Goal: Task Accomplishment & Management: Use online tool/utility

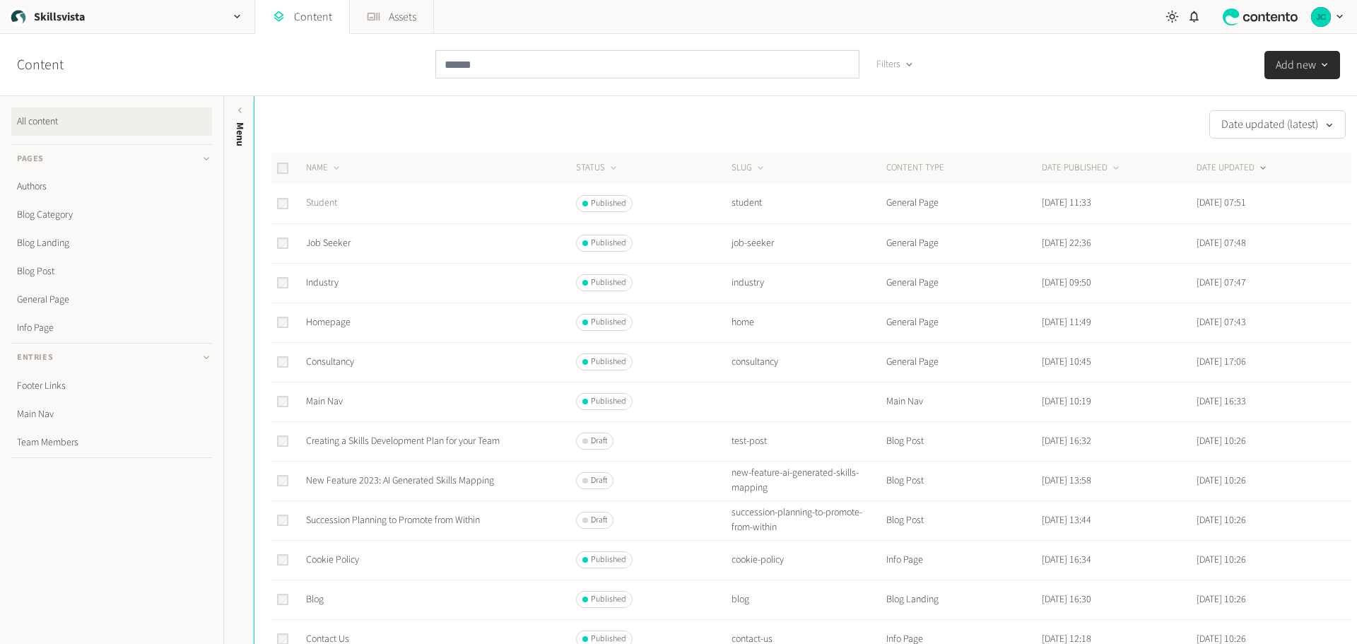
click at [332, 203] on link "Student" at bounding box center [321, 203] width 31 height 14
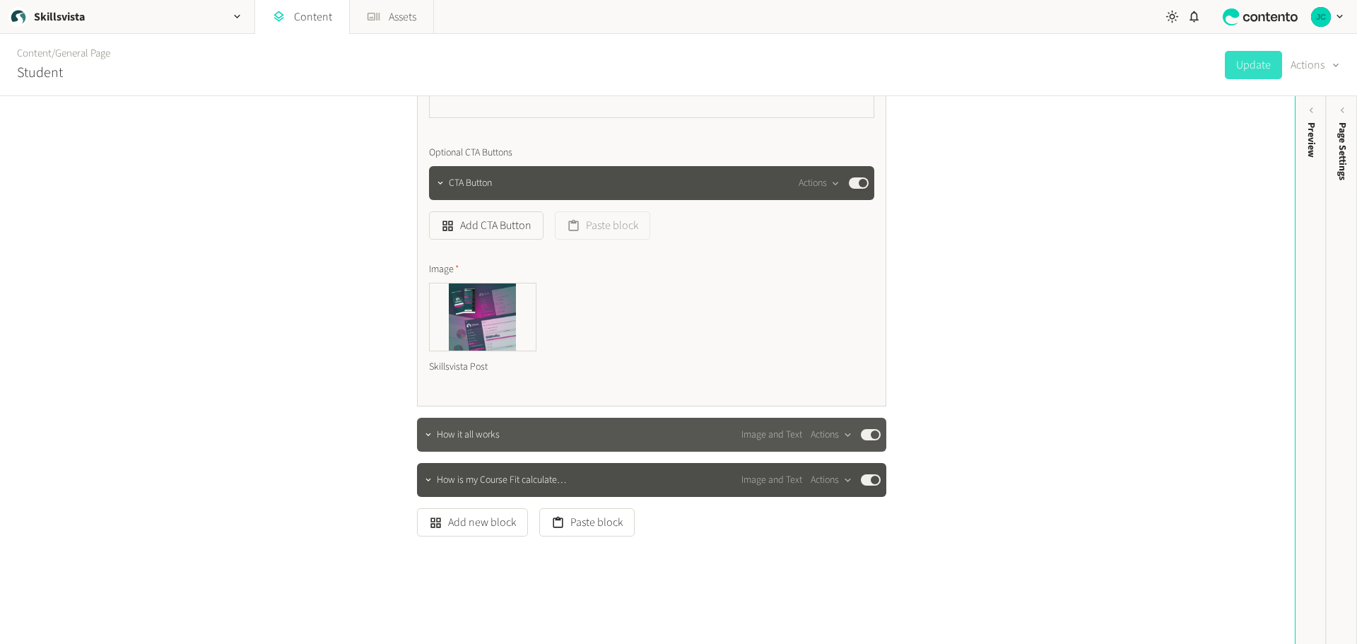
scroll to position [451, 0]
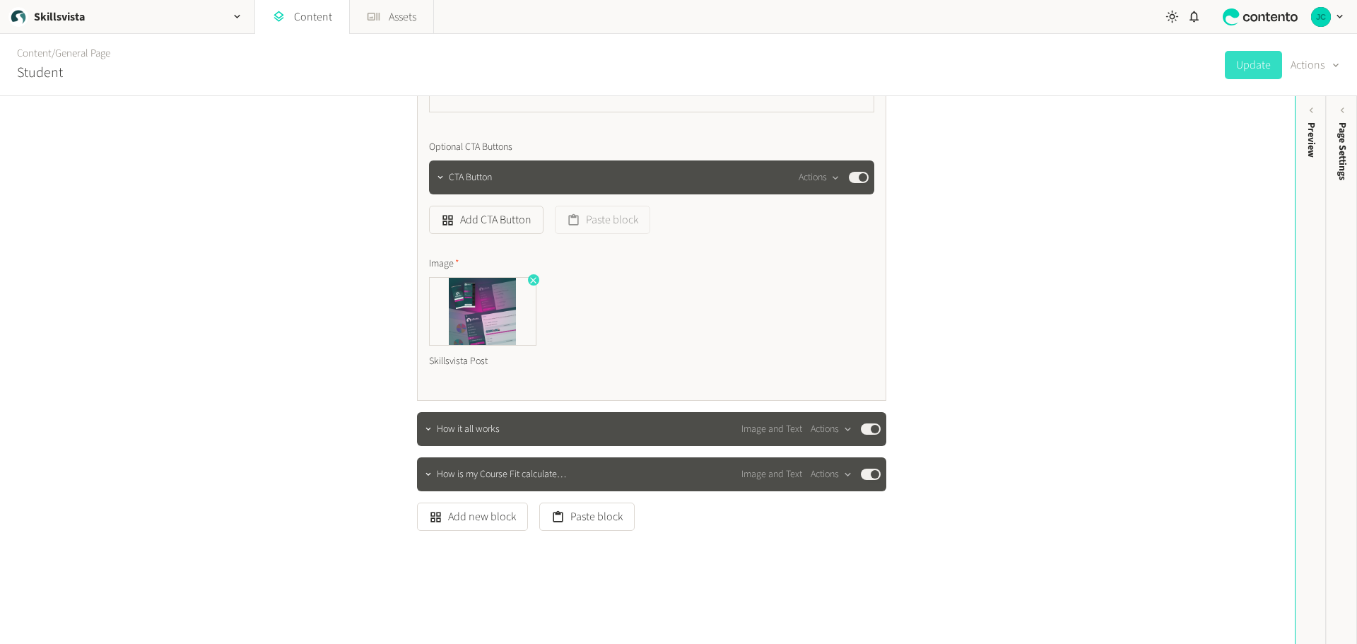
click at [532, 275] on icon "button" at bounding box center [533, 280] width 10 height 10
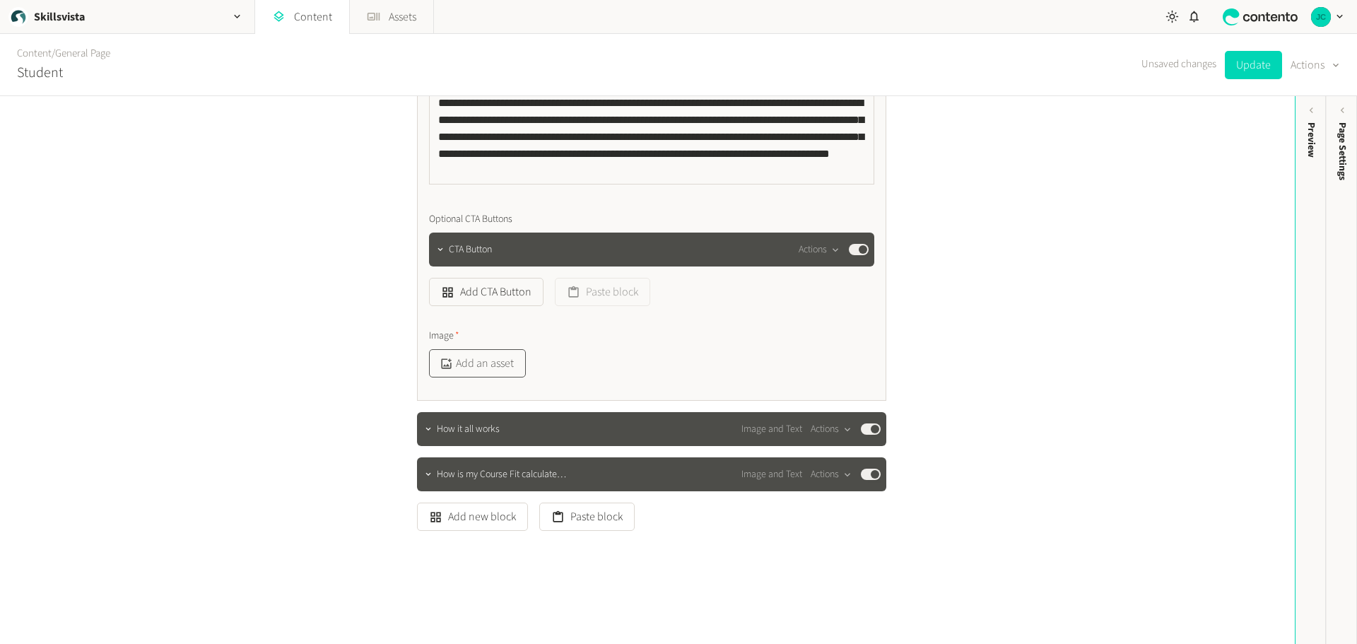
click at [477, 365] on button "Add an asset" at bounding box center [477, 363] width 97 height 28
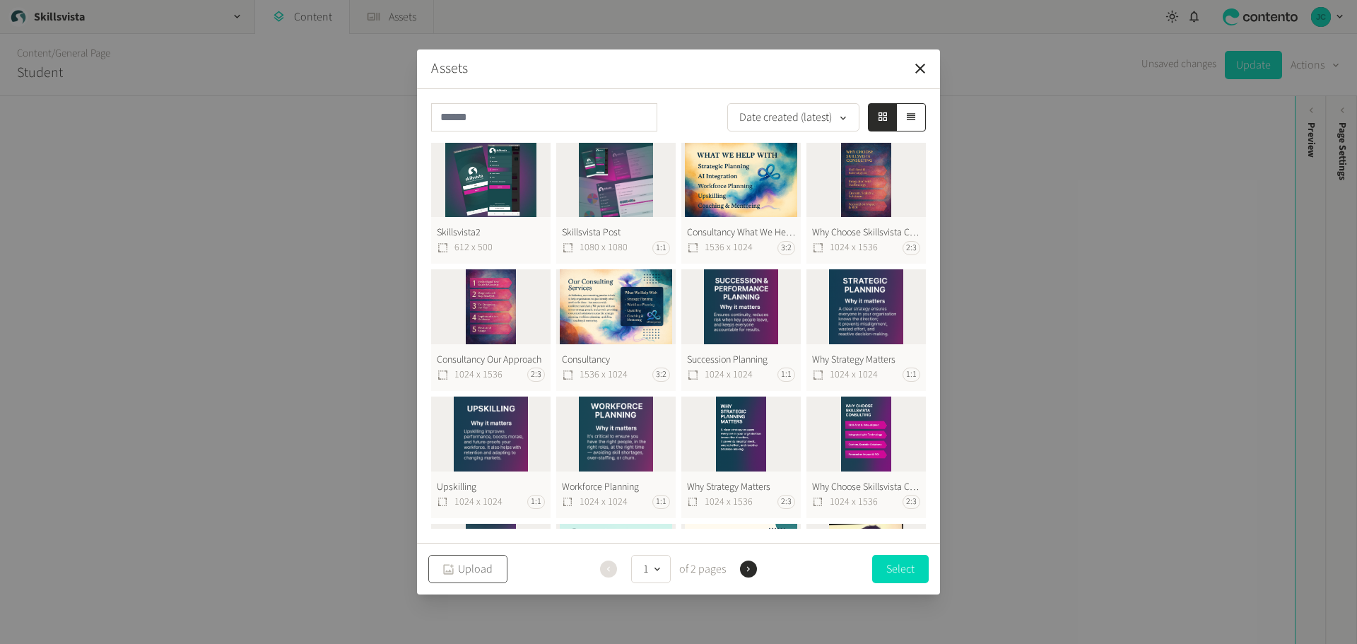
click at [487, 566] on button "Upload" at bounding box center [467, 569] width 79 height 28
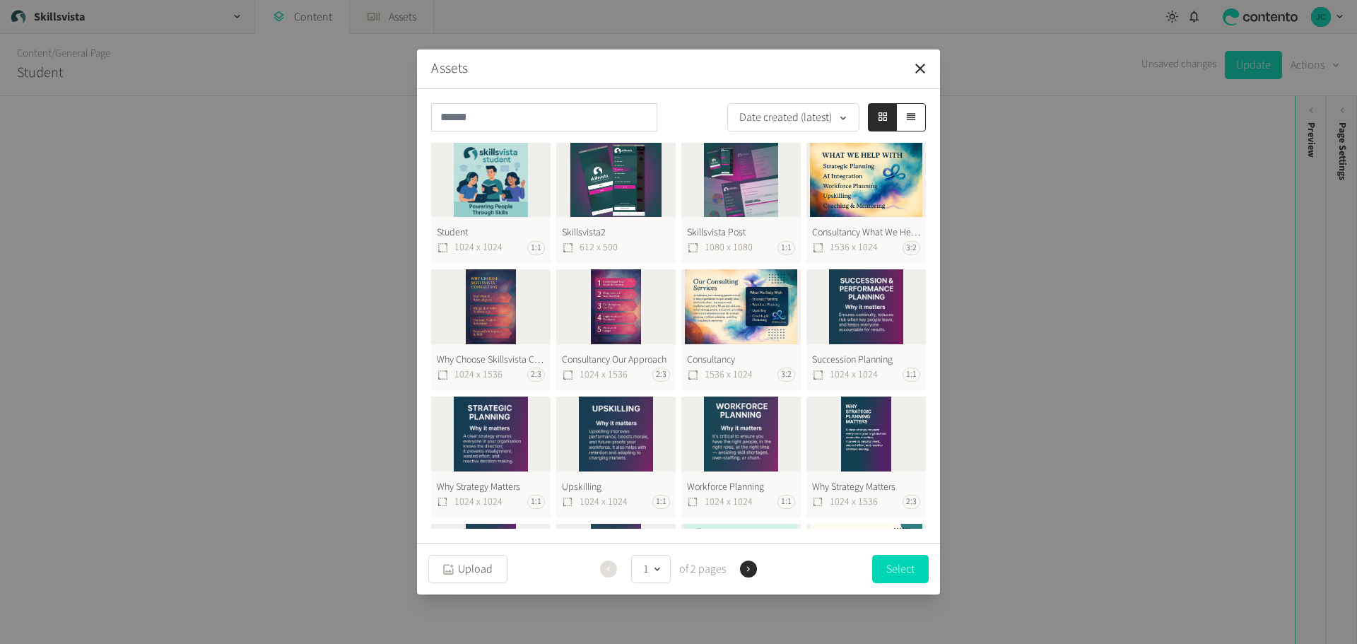
click at [505, 190] on button "Student 1024 x 1024 1:1" at bounding box center [490, 204] width 119 height 122
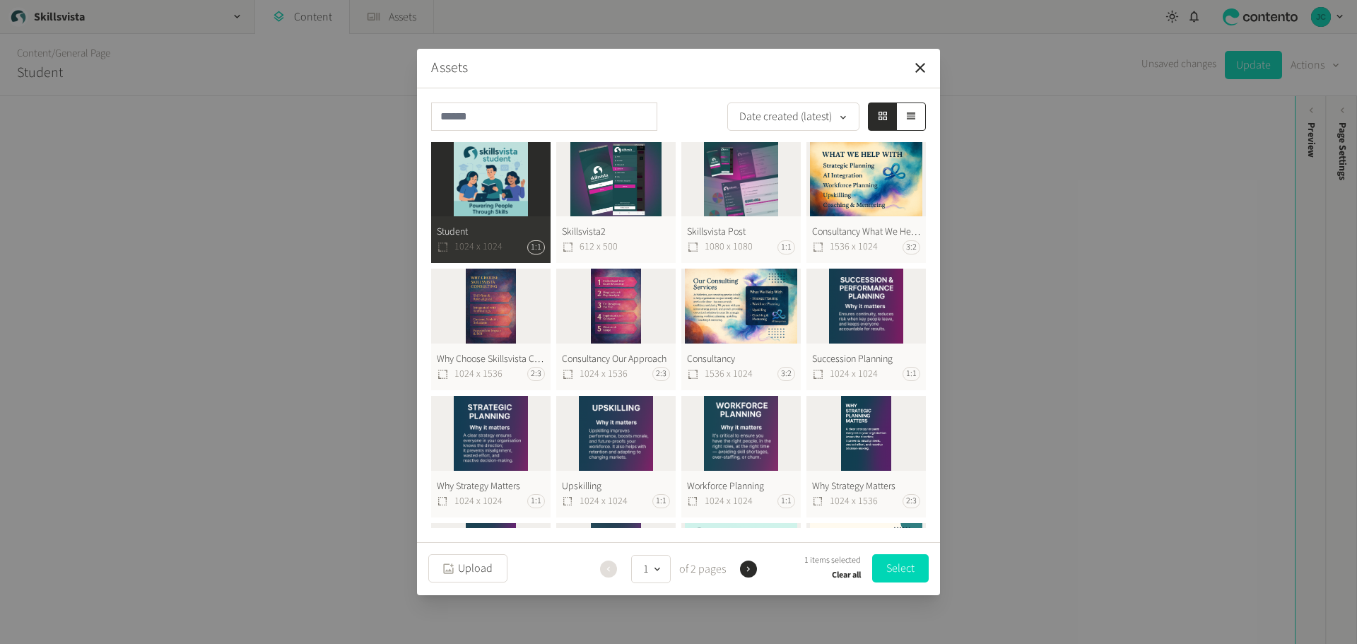
click at [899, 570] on button "Select" at bounding box center [900, 568] width 57 height 28
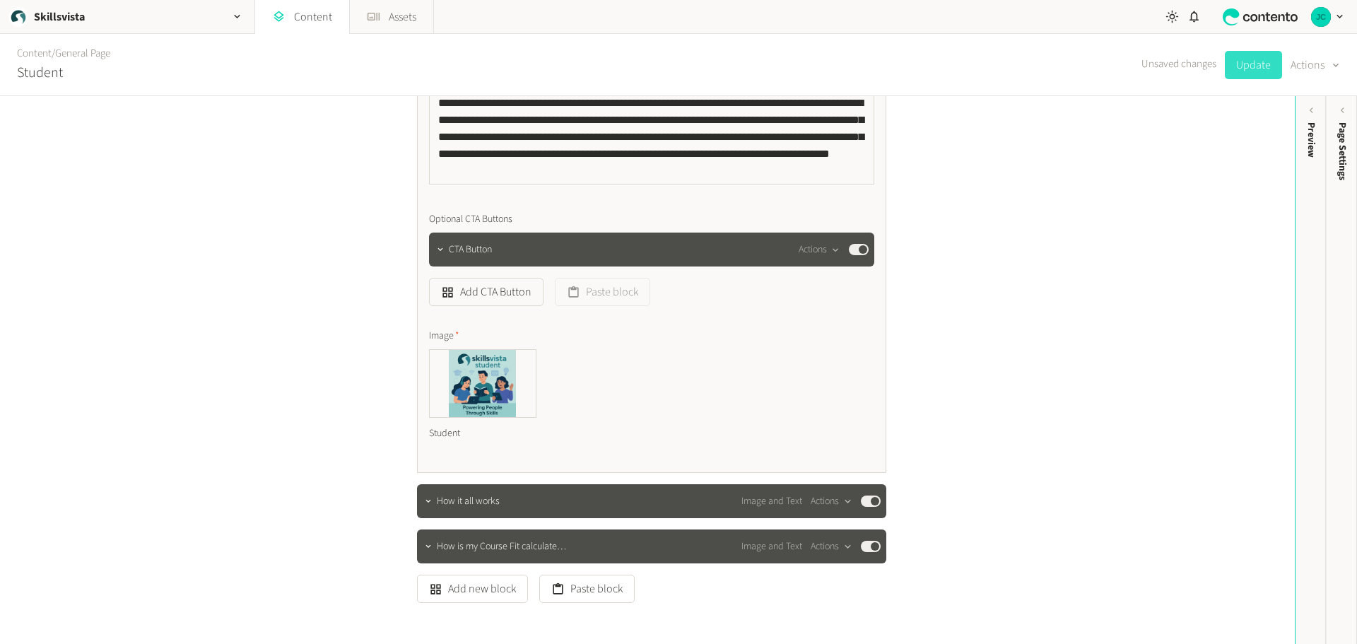
click at [1244, 63] on button "Update" at bounding box center [1252, 65] width 57 height 28
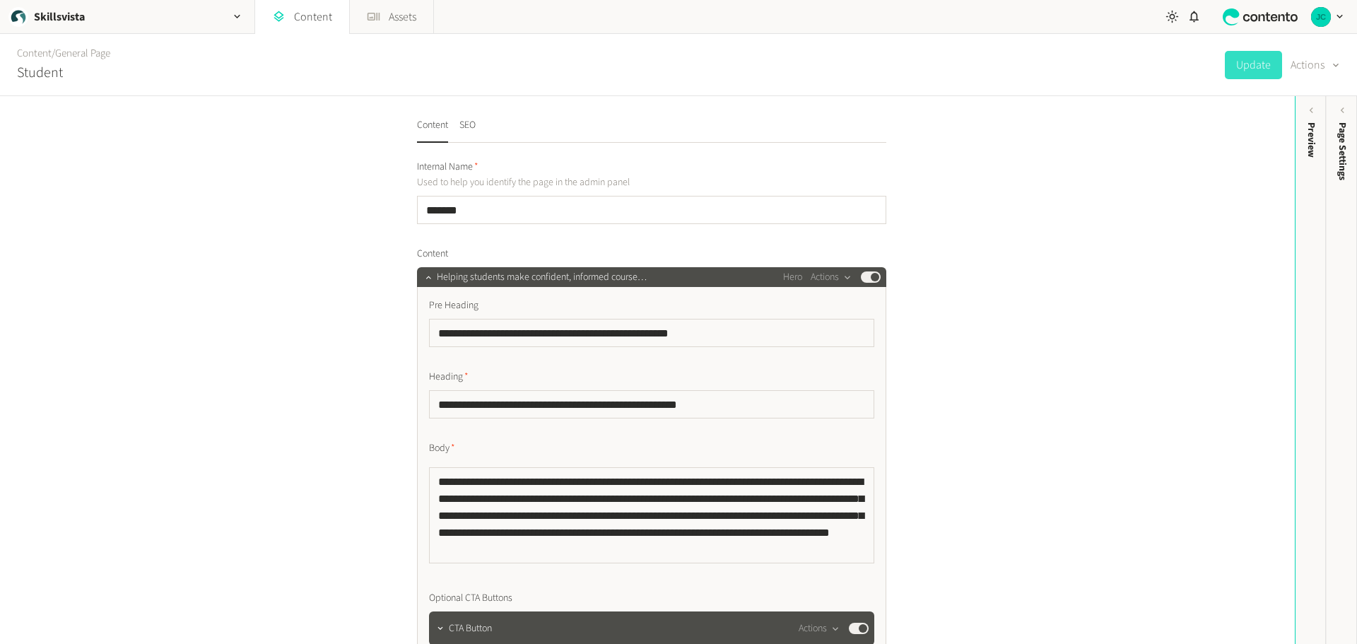
scroll to position [0, 0]
click at [317, 16] on link "Content" at bounding box center [302, 17] width 94 height 34
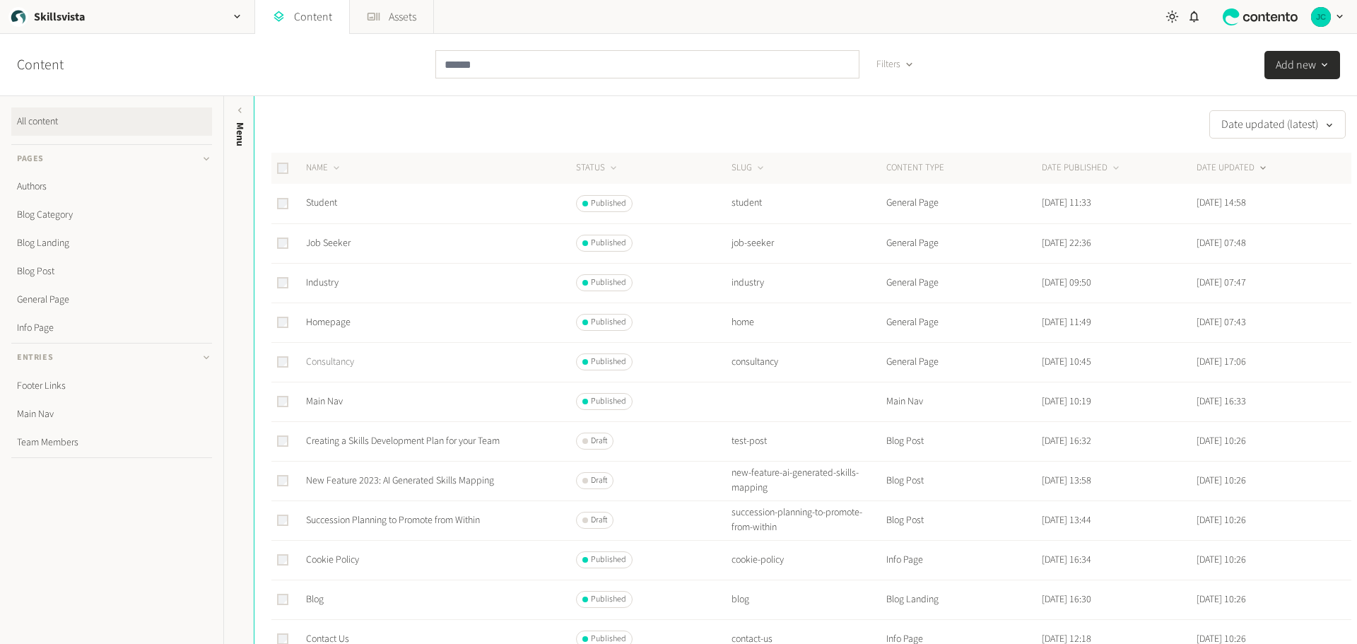
click at [325, 365] on link "Consultancy" at bounding box center [330, 362] width 48 height 14
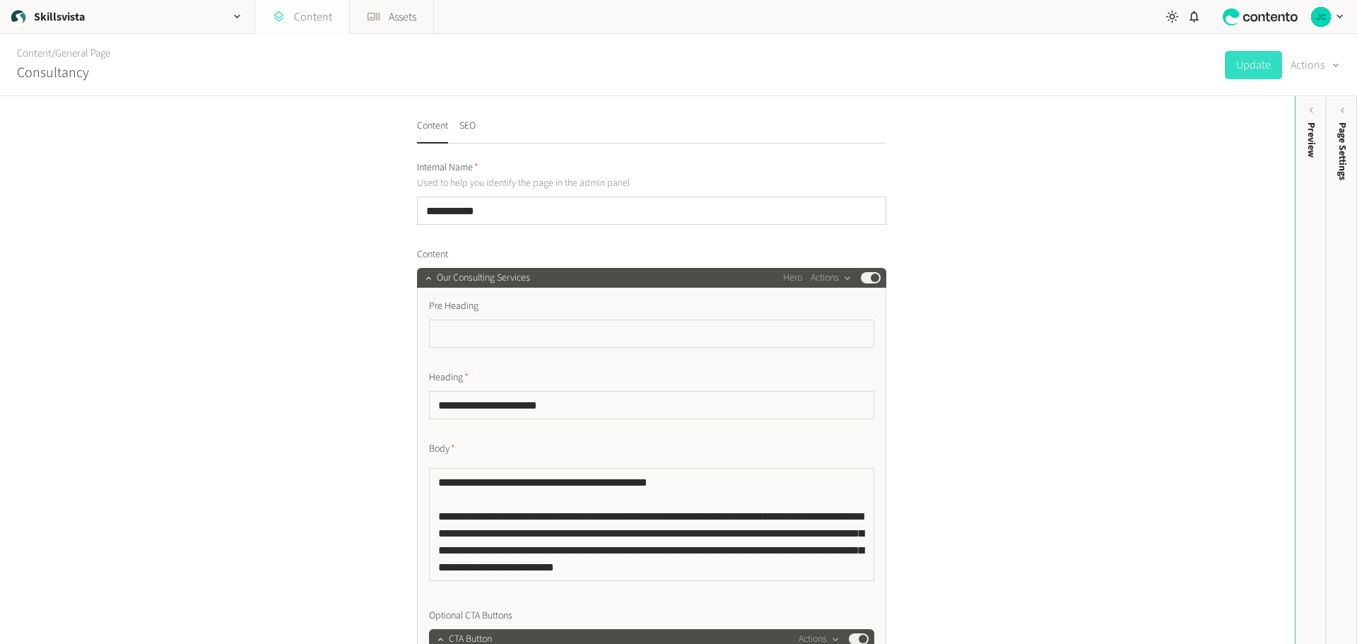
click at [308, 8] on link "Content" at bounding box center [302, 17] width 94 height 34
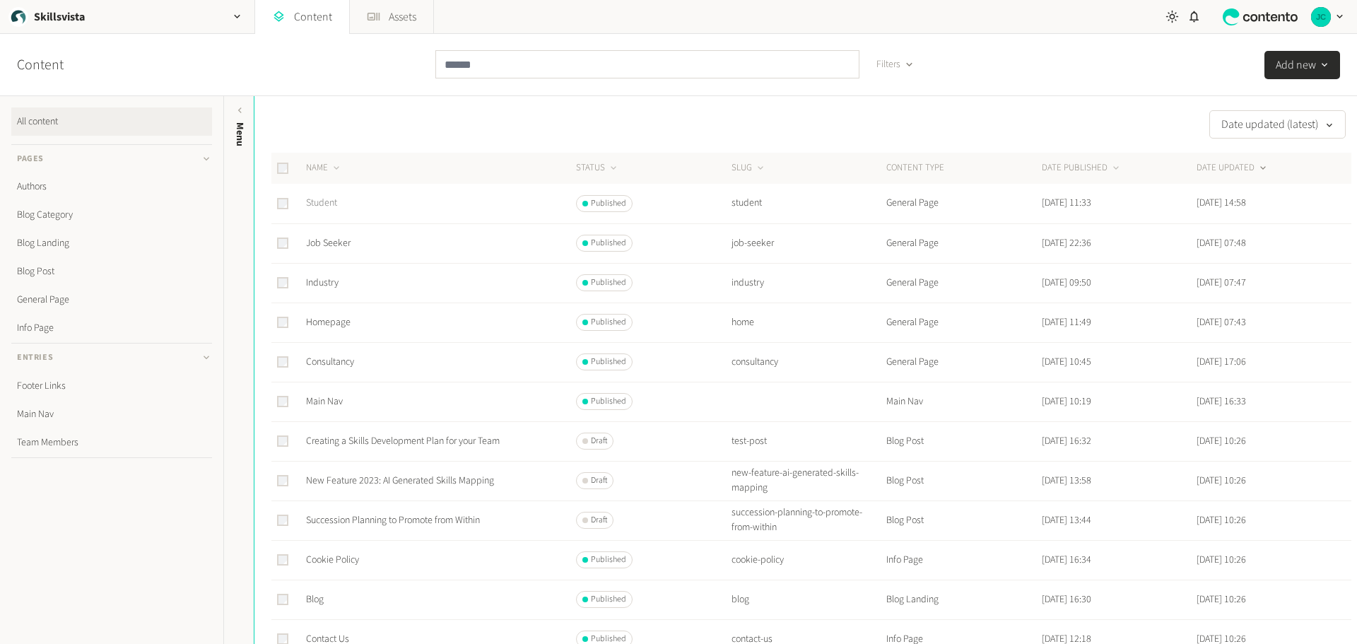
click at [323, 201] on link "Student" at bounding box center [321, 203] width 31 height 14
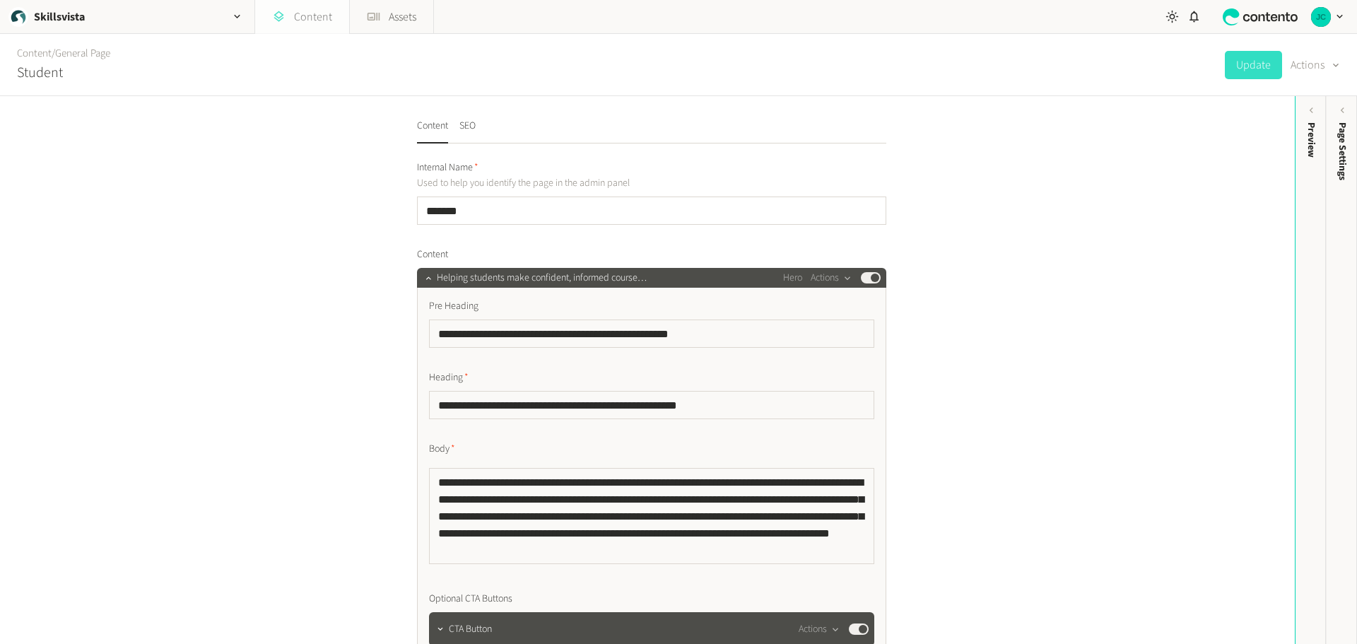
click at [311, 9] on link "Content" at bounding box center [302, 17] width 94 height 34
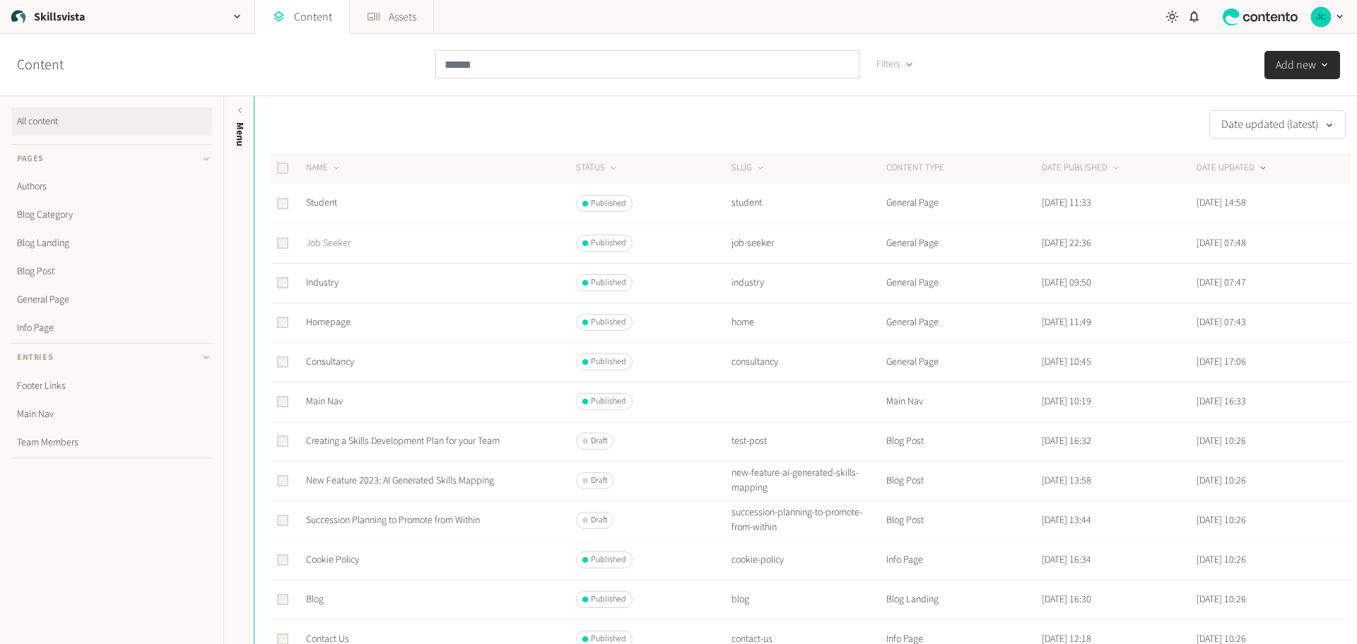
click at [331, 244] on link "Job Seeker" at bounding box center [328, 243] width 45 height 14
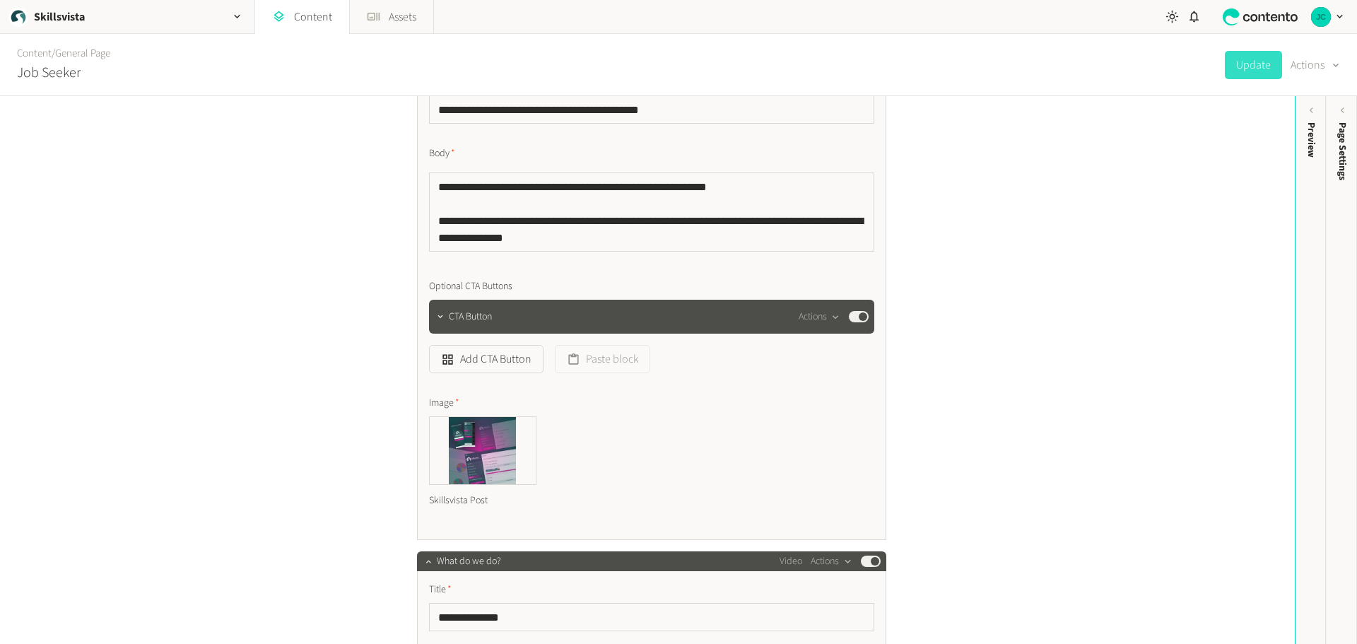
scroll to position [424, 0]
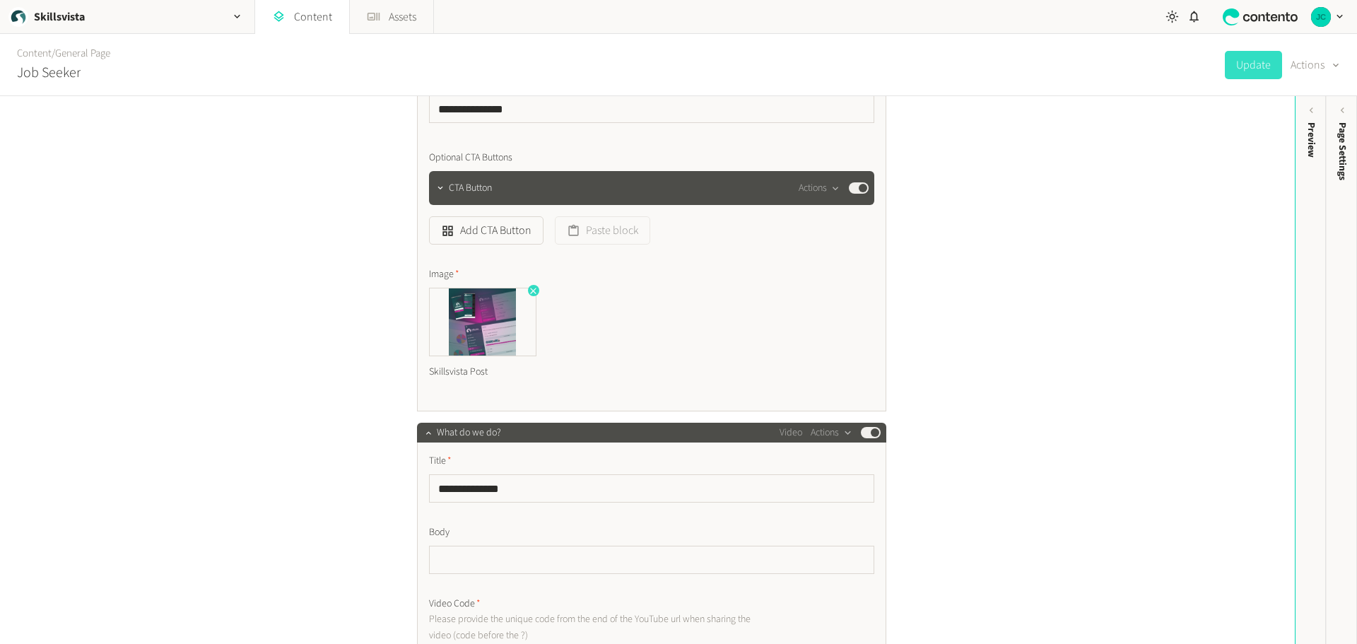
click at [530, 290] on icon "button" at bounding box center [533, 291] width 6 height 6
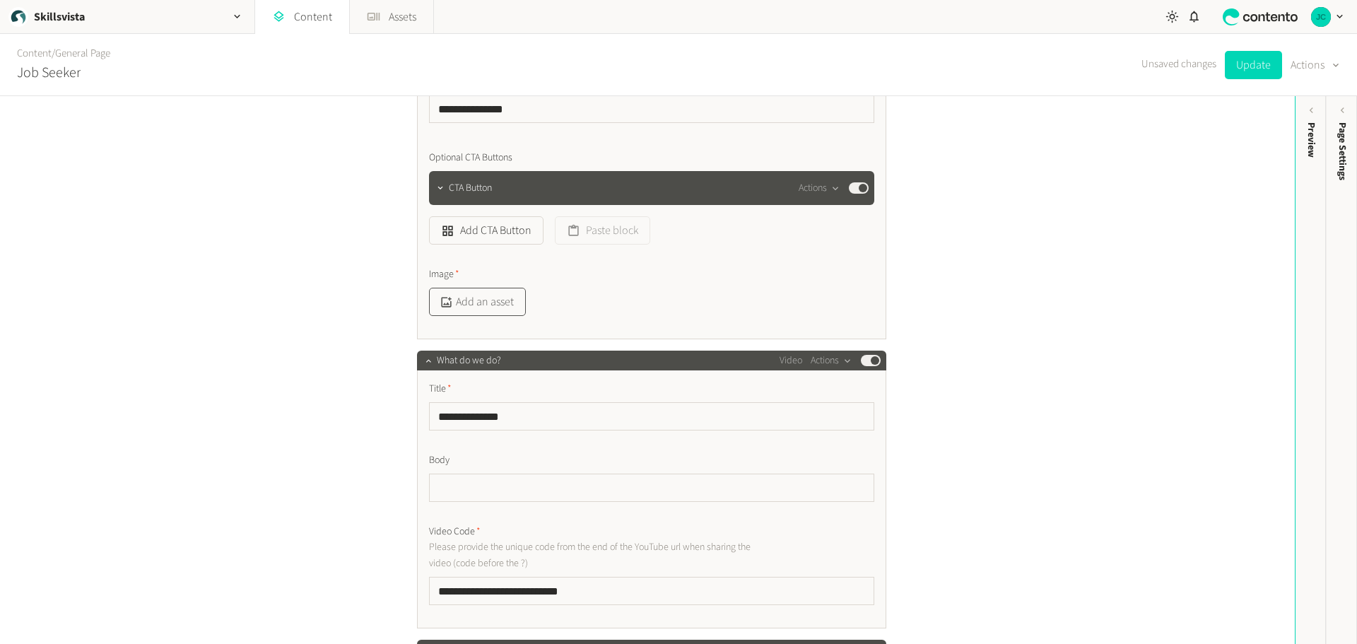
click at [487, 306] on button "Add an asset" at bounding box center [477, 302] width 97 height 28
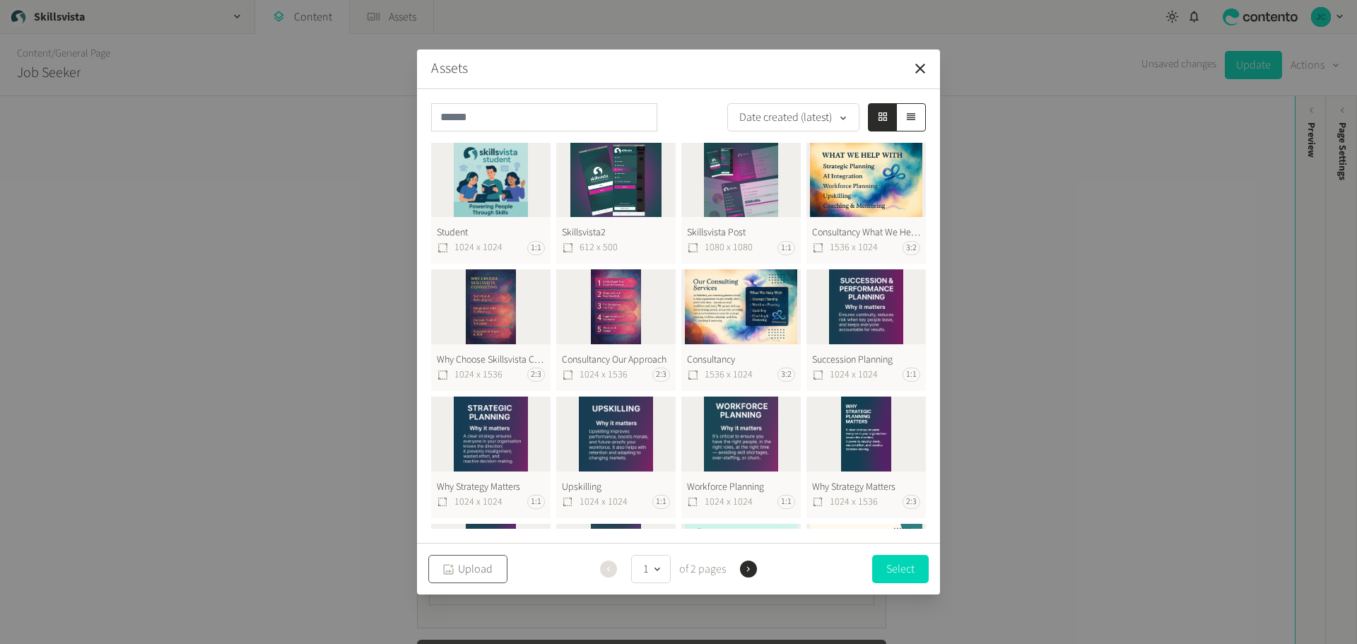
click at [462, 566] on button "Upload" at bounding box center [467, 569] width 79 height 28
click at [468, 568] on button "Upload" at bounding box center [467, 569] width 79 height 28
click at [479, 563] on button "Upload" at bounding box center [467, 569] width 79 height 28
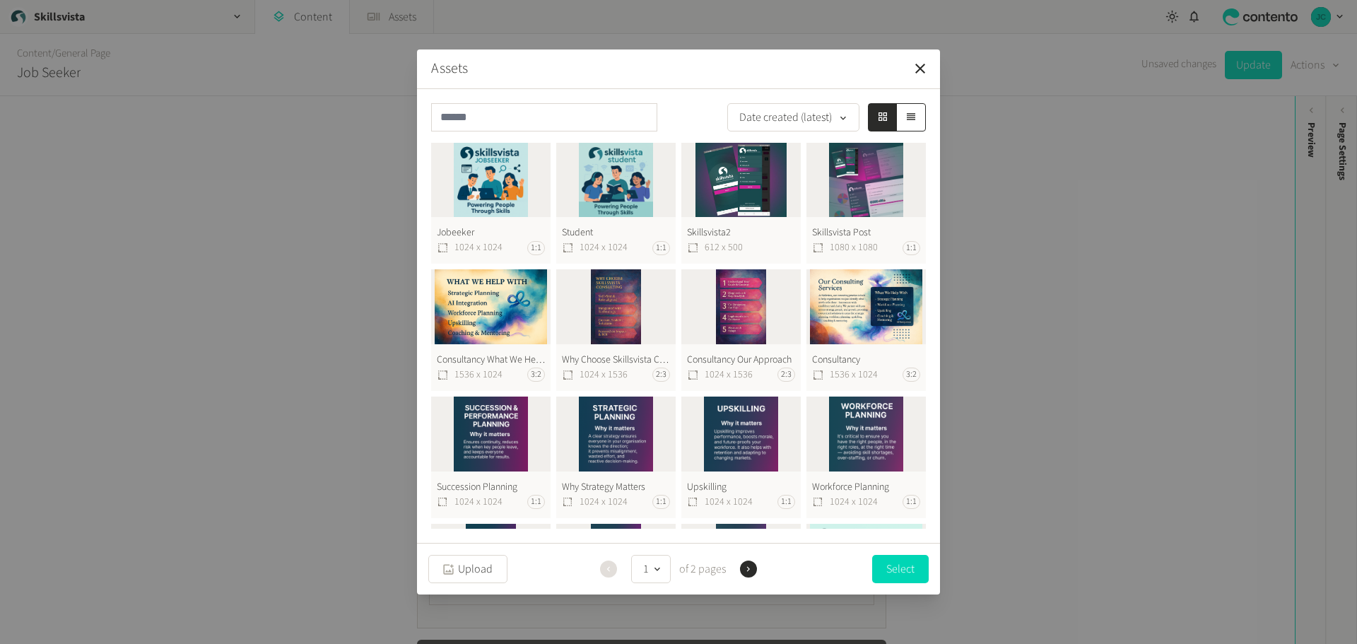
click at [504, 181] on button "Jobeeker 1024 x 1024 1:1" at bounding box center [490, 204] width 119 height 122
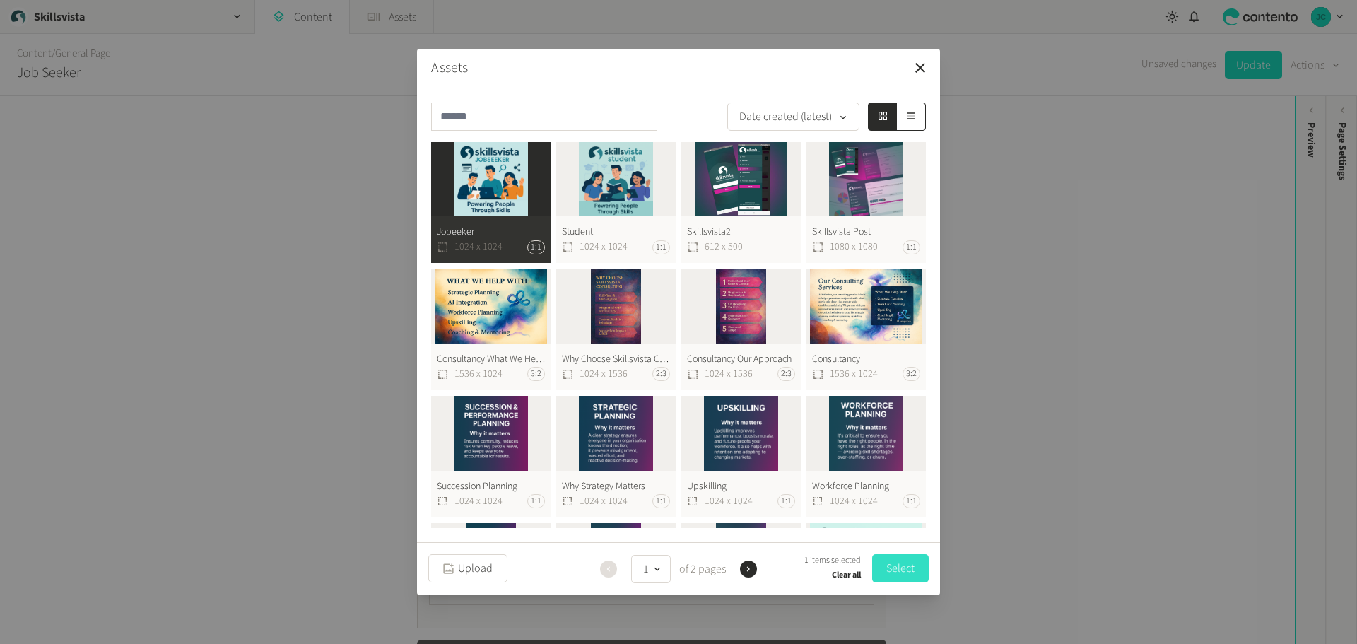
click at [902, 564] on button "Select" at bounding box center [900, 568] width 57 height 28
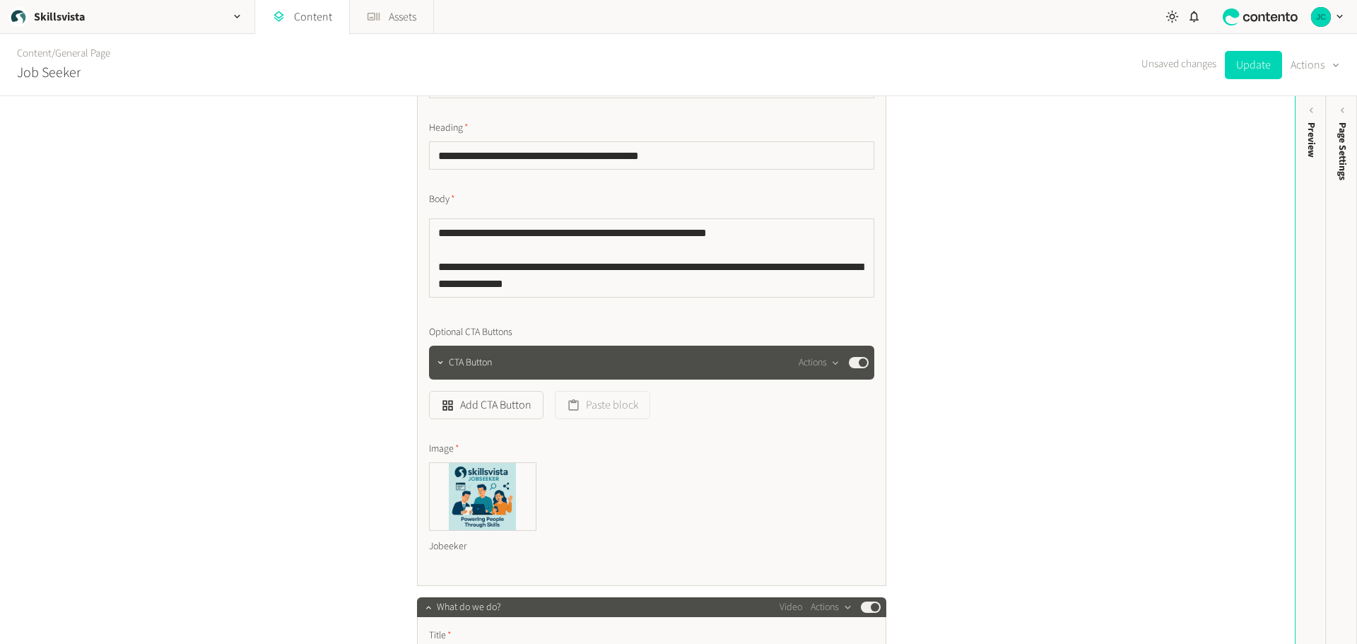
scroll to position [141, 0]
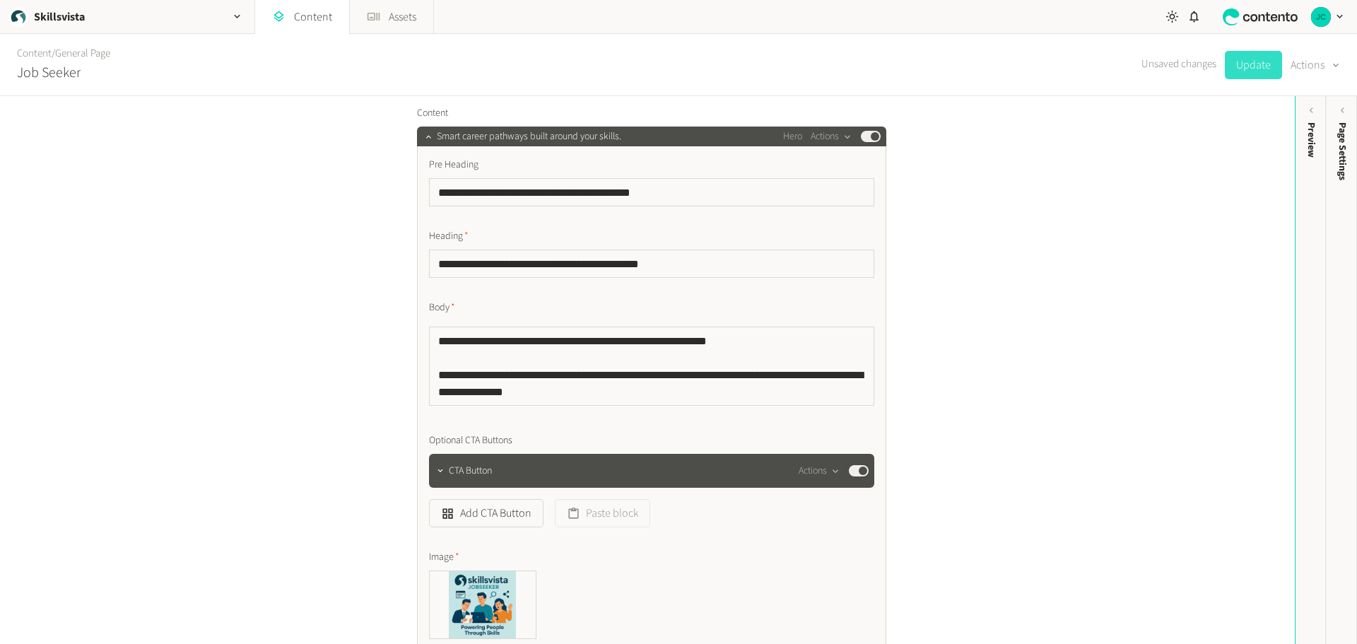
click at [1255, 69] on button "Update" at bounding box center [1252, 65] width 57 height 28
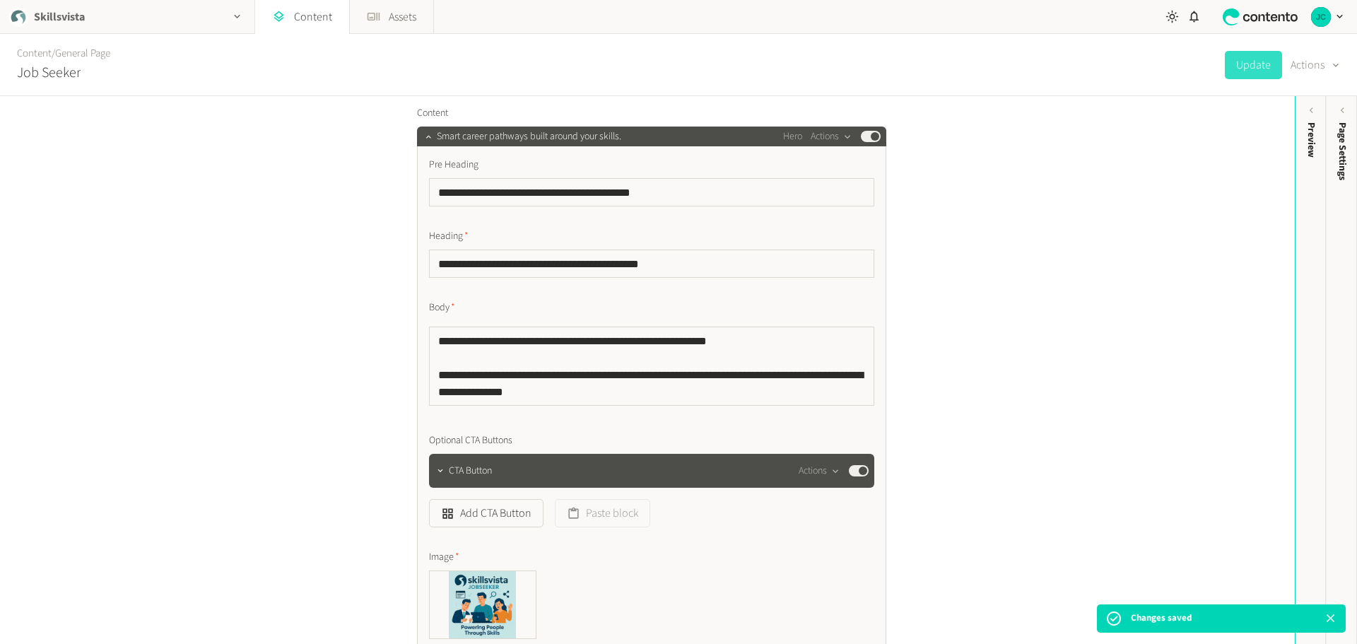
click at [242, 18] on icon "button" at bounding box center [237, 17] width 12 height 12
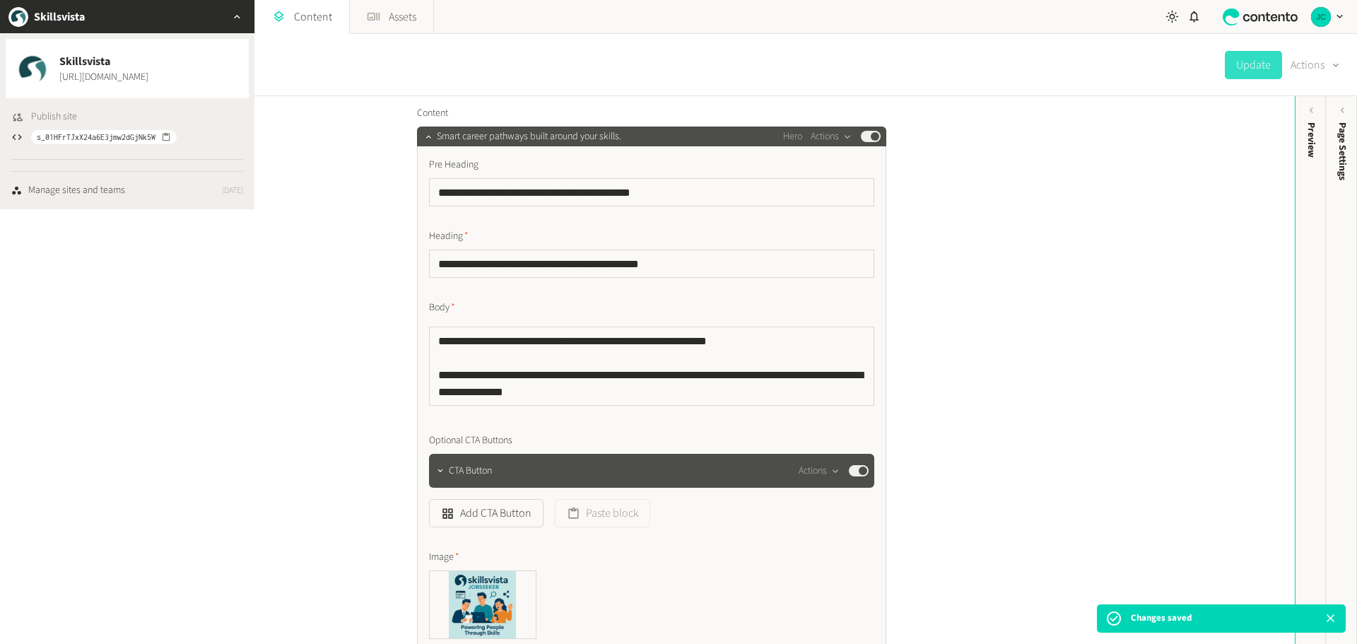
click at [67, 113] on span "Publish site" at bounding box center [54, 117] width 46 height 15
